Goal: Information Seeking & Learning: Learn about a topic

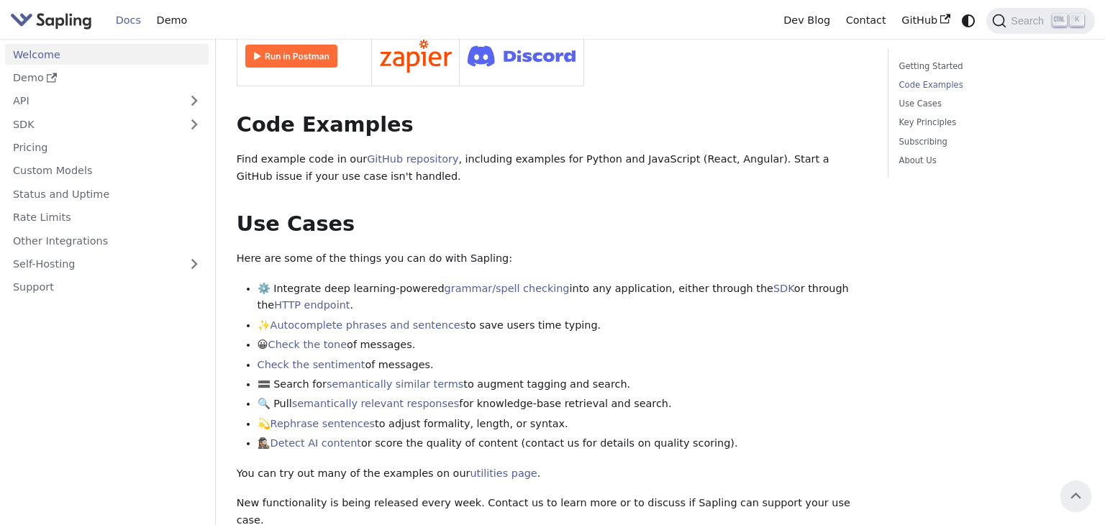
scroll to position [347, 0]
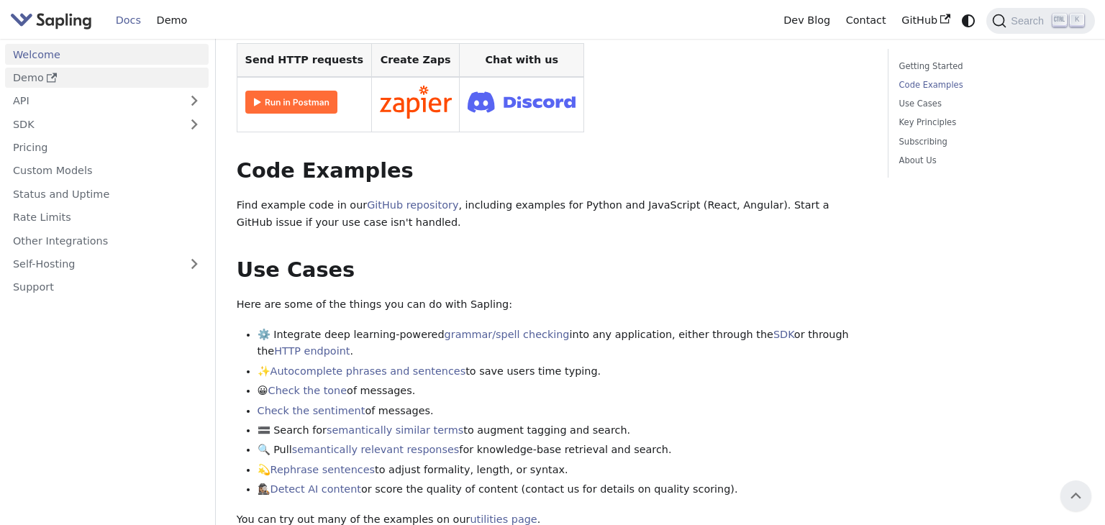
click at [122, 76] on link "Demo" at bounding box center [107, 78] width 204 height 21
